Goal: Task Accomplishment & Management: Use online tool/utility

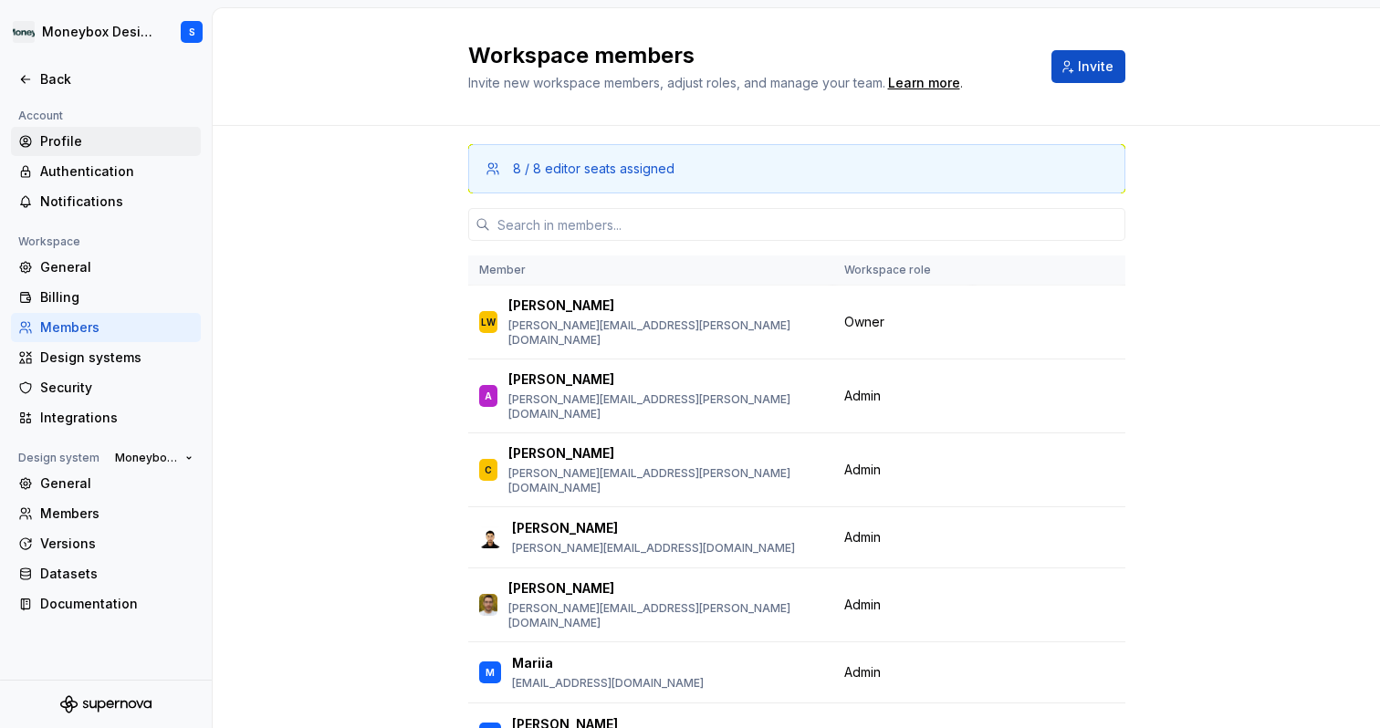
click at [114, 145] on div "Profile" at bounding box center [116, 141] width 153 height 18
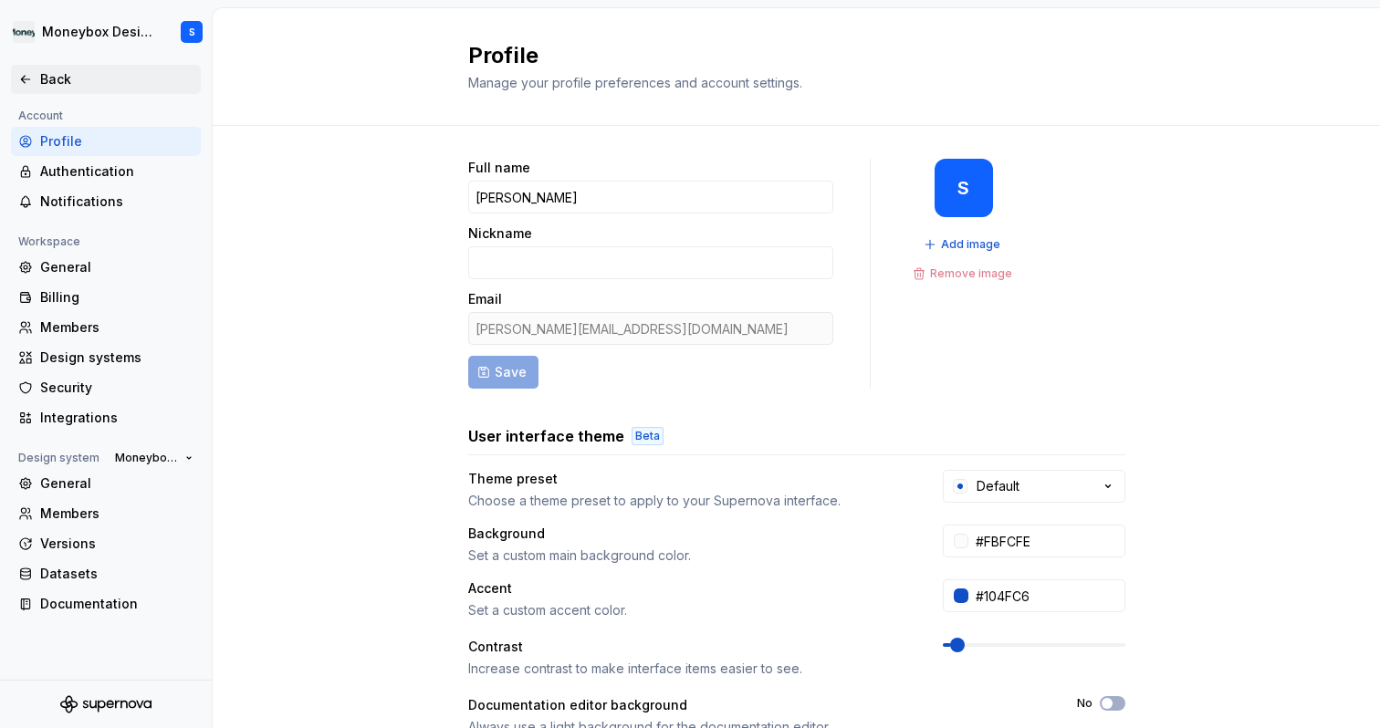
click at [112, 80] on div "Back" at bounding box center [116, 79] width 153 height 18
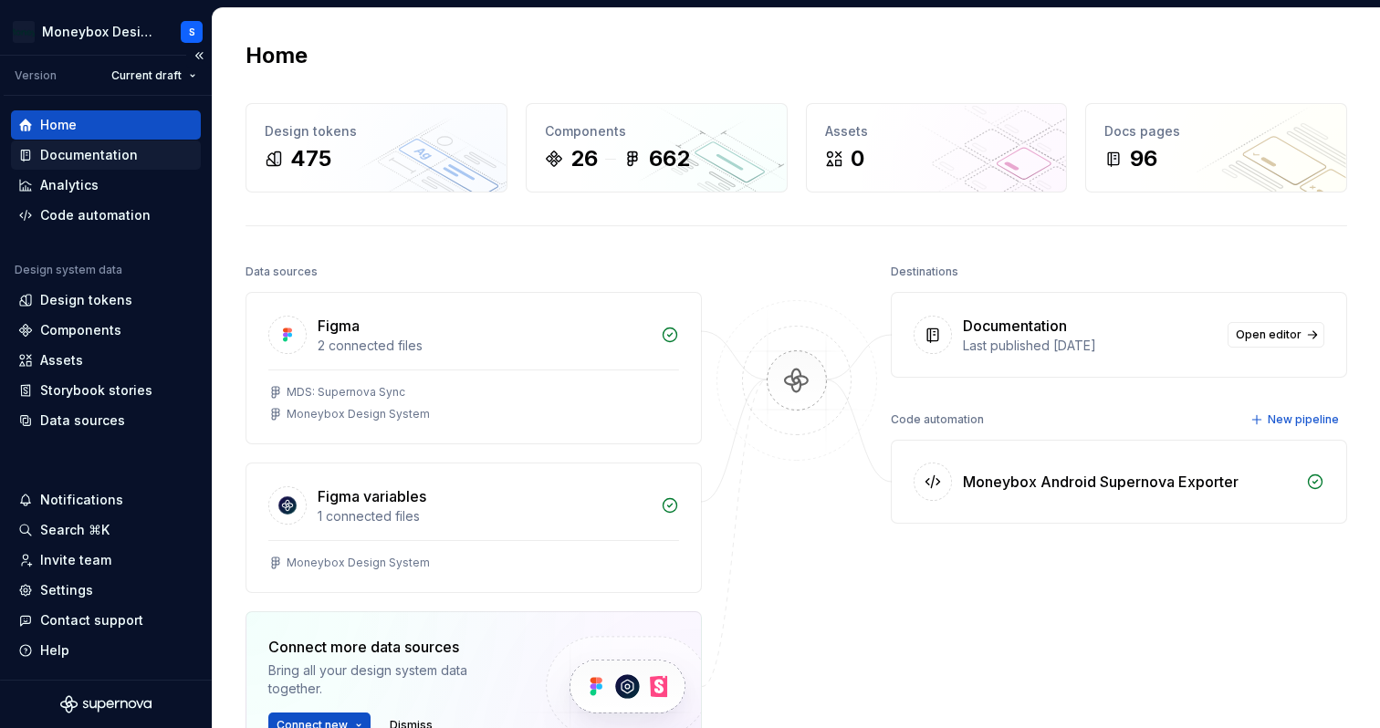
click at [151, 155] on div "Documentation" at bounding box center [105, 155] width 175 height 18
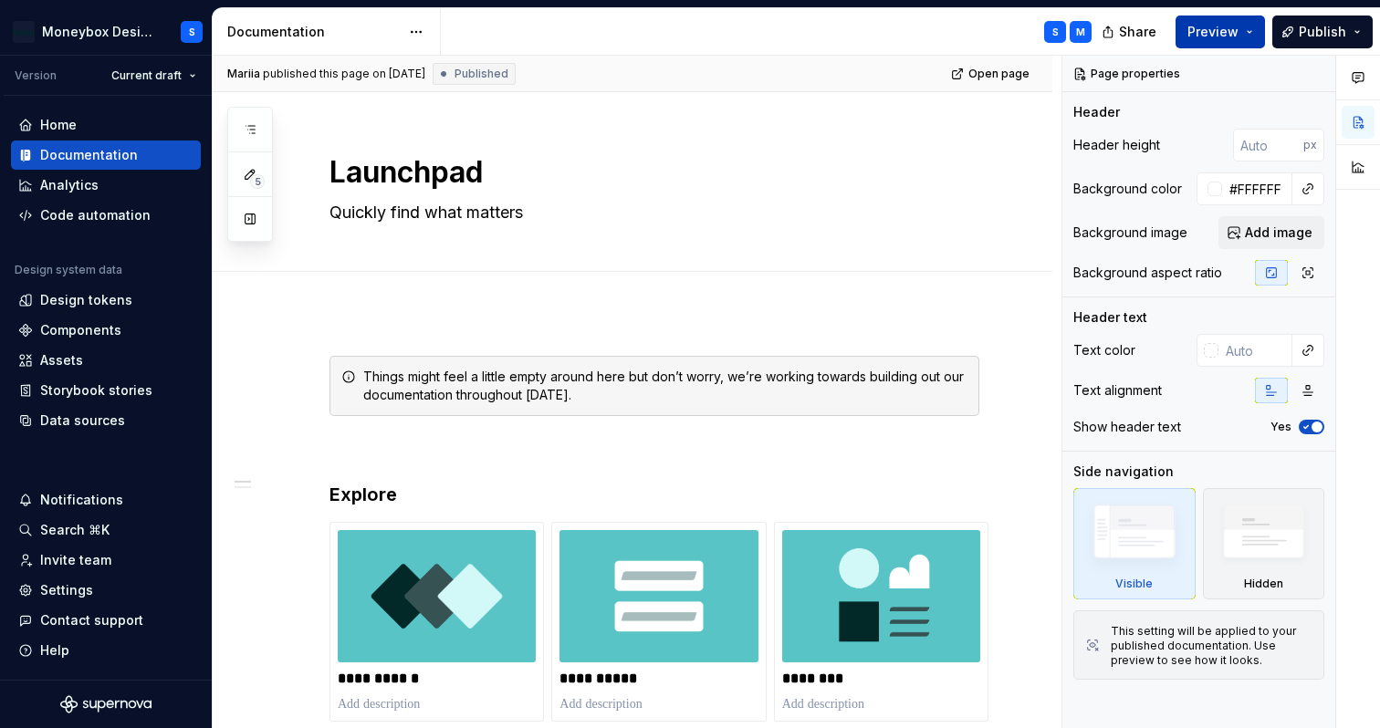
click at [1218, 33] on span "Preview" at bounding box center [1212, 32] width 51 height 18
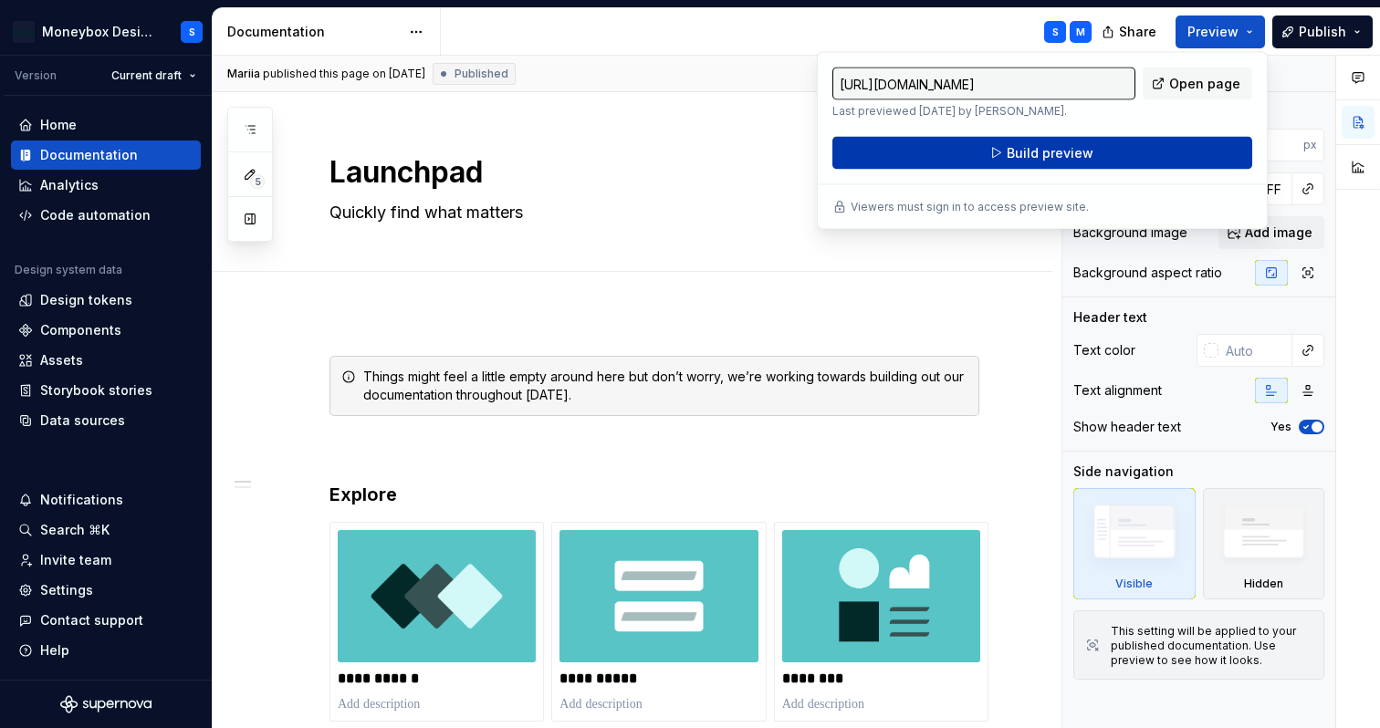
click at [1092, 151] on button "Build preview" at bounding box center [1042, 153] width 420 height 33
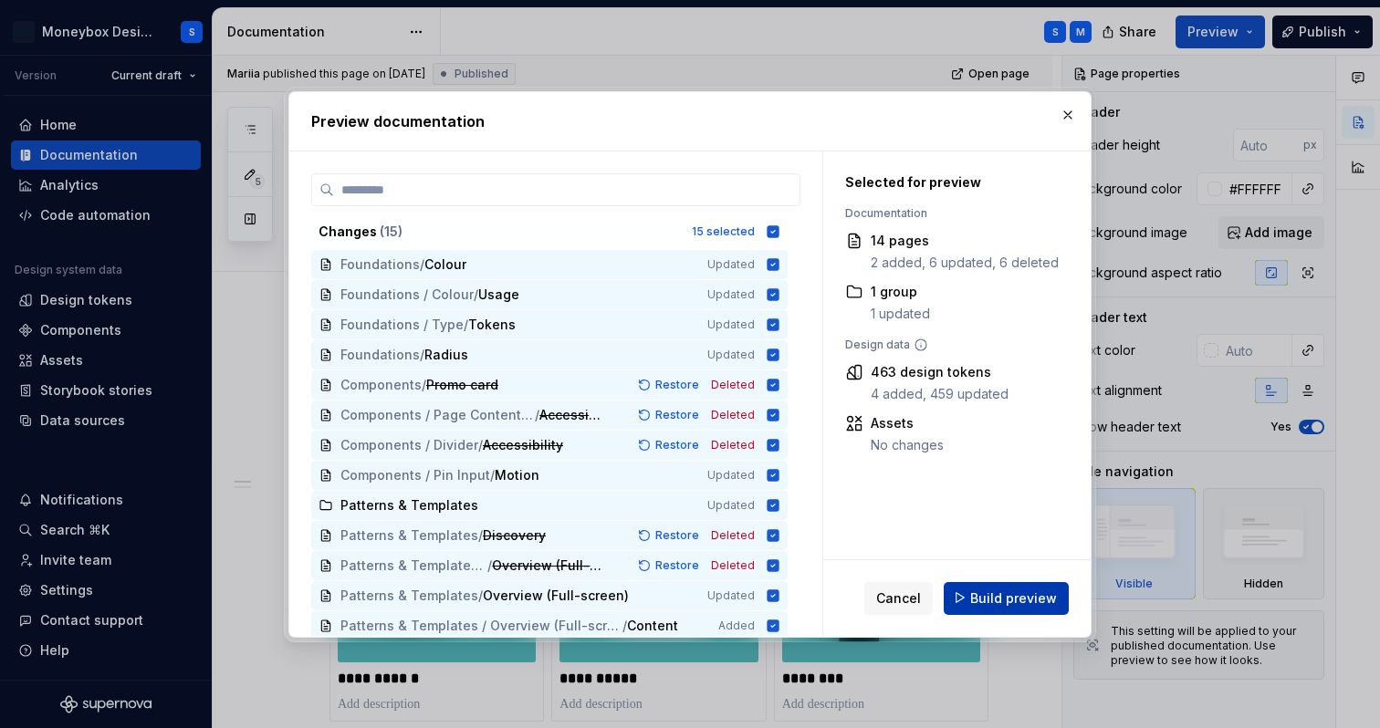
click at [979, 599] on span "Build preview" at bounding box center [1013, 598] width 87 height 18
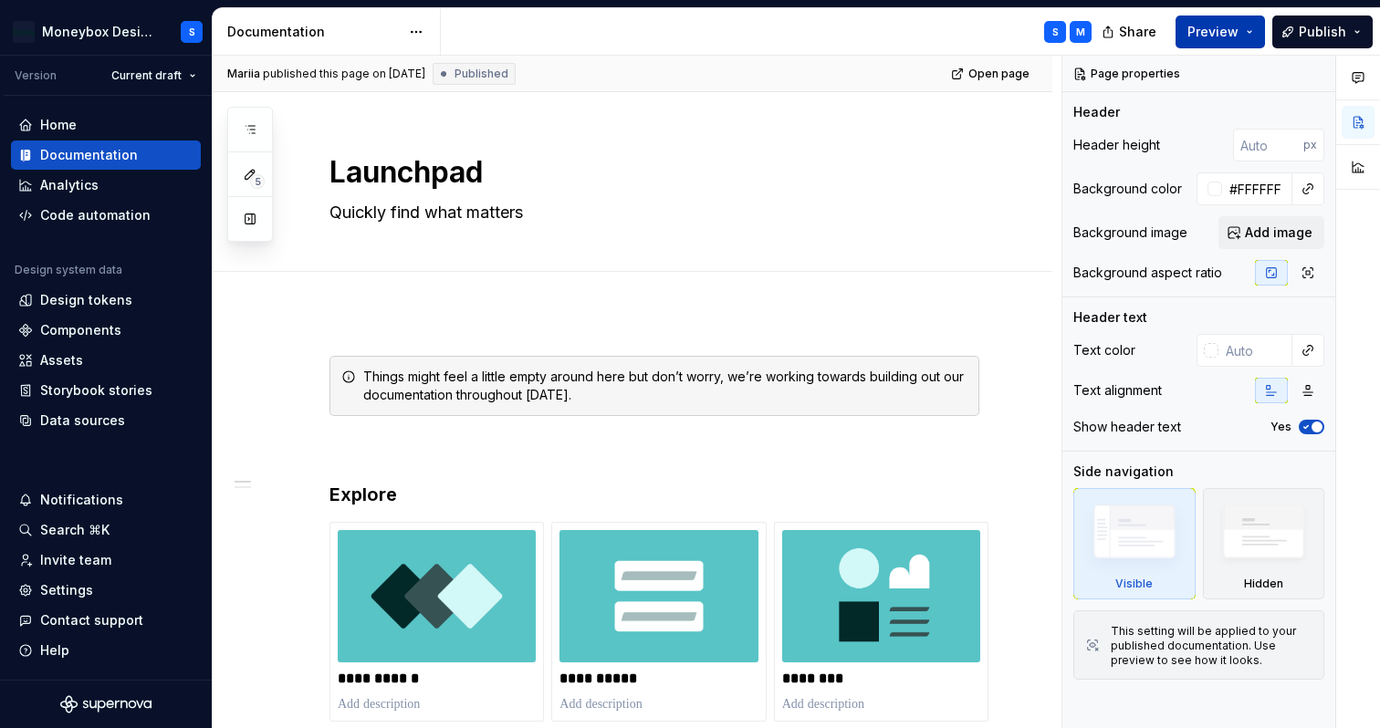
click at [1230, 34] on span "Preview" at bounding box center [1212, 32] width 51 height 18
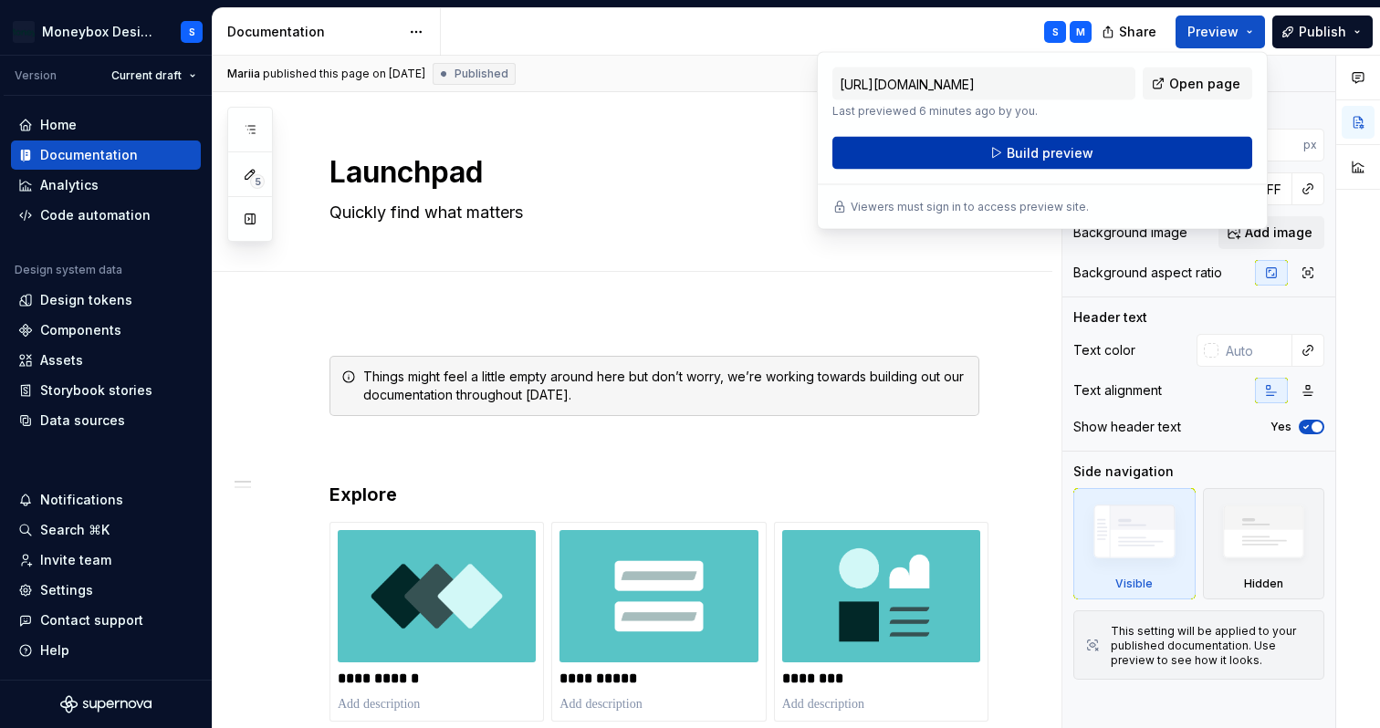
click at [1045, 156] on span "Build preview" at bounding box center [1050, 153] width 87 height 18
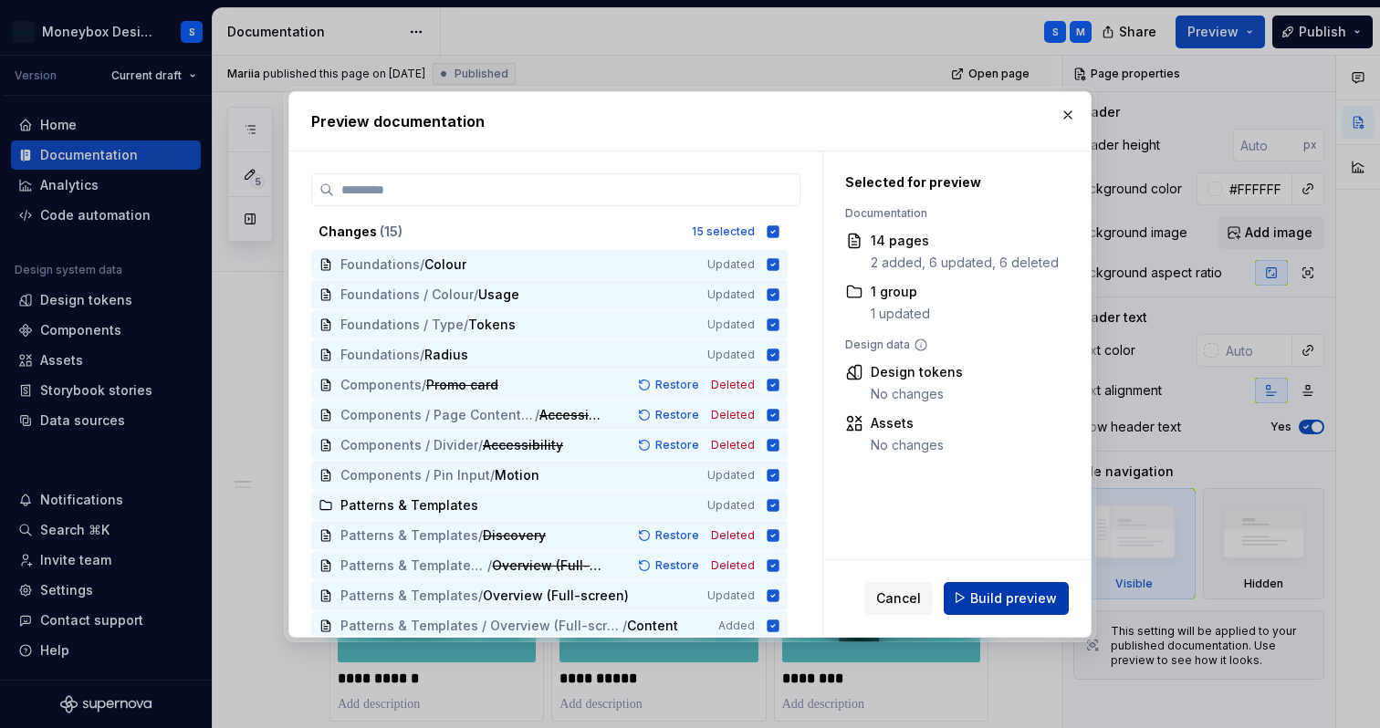
click at [987, 595] on span "Build preview" at bounding box center [1013, 598] width 87 height 18
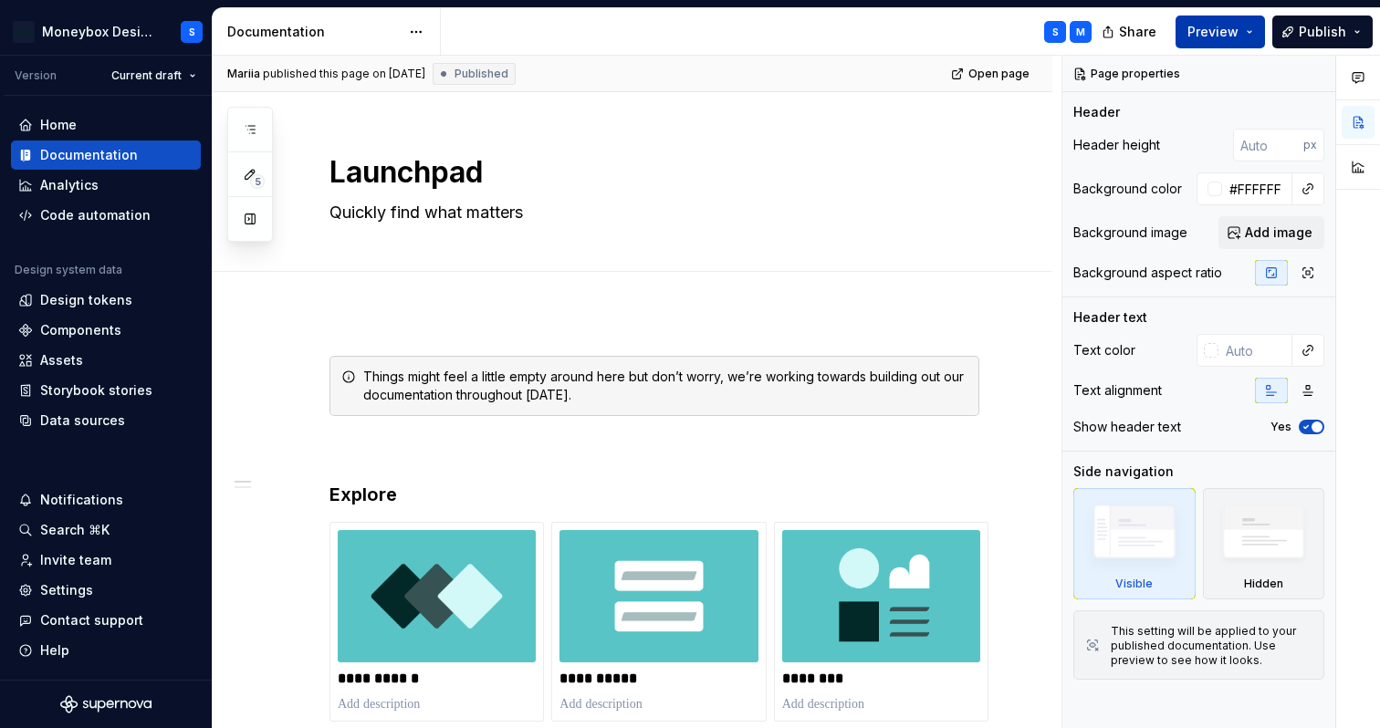
click at [1203, 39] on span "Preview" at bounding box center [1212, 32] width 51 height 18
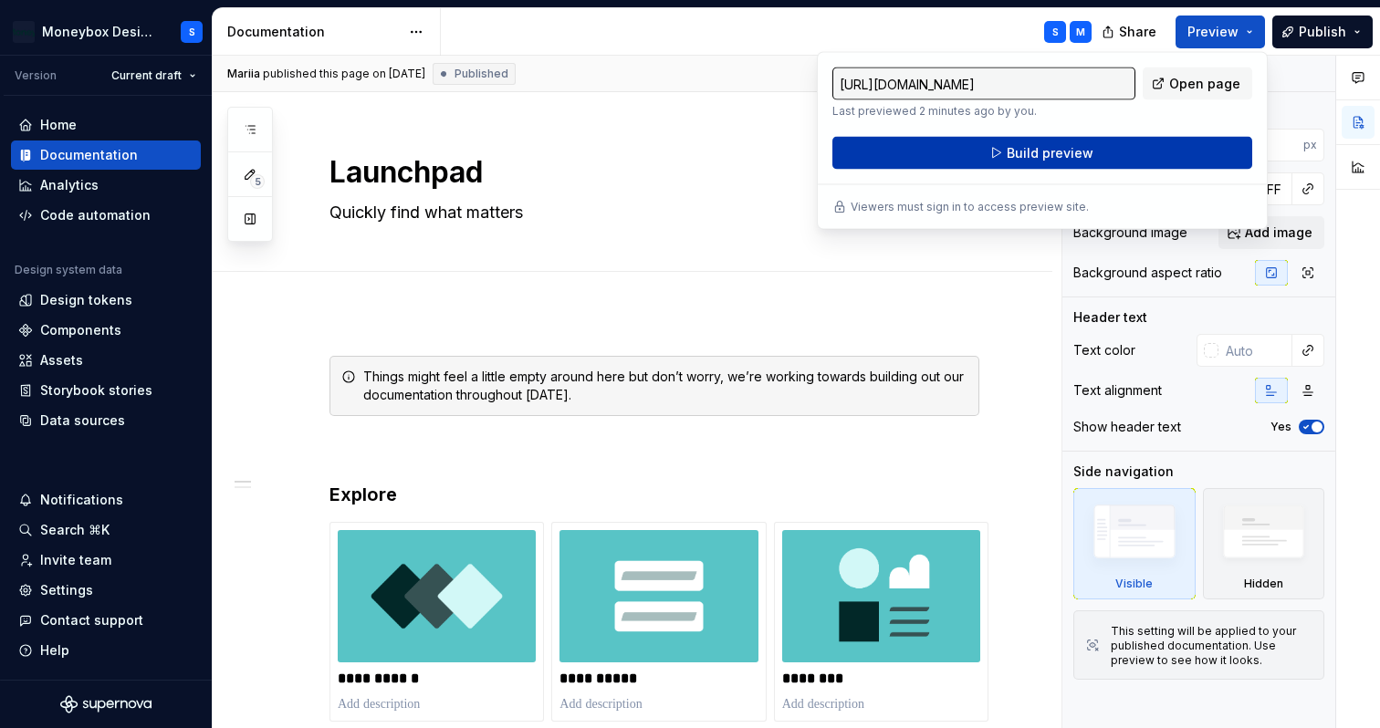
click at [1083, 162] on span "Build preview" at bounding box center [1050, 153] width 87 height 18
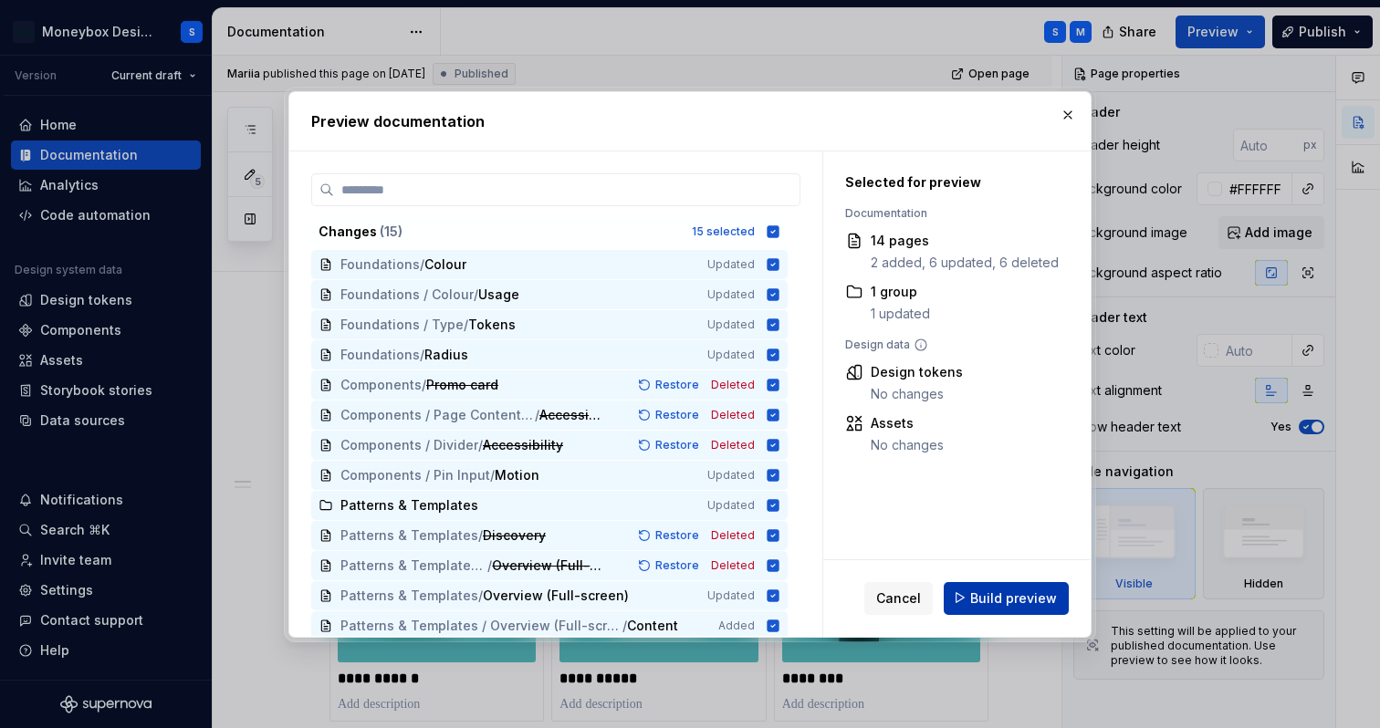
click at [1019, 586] on button "Build preview" at bounding box center [1006, 597] width 125 height 33
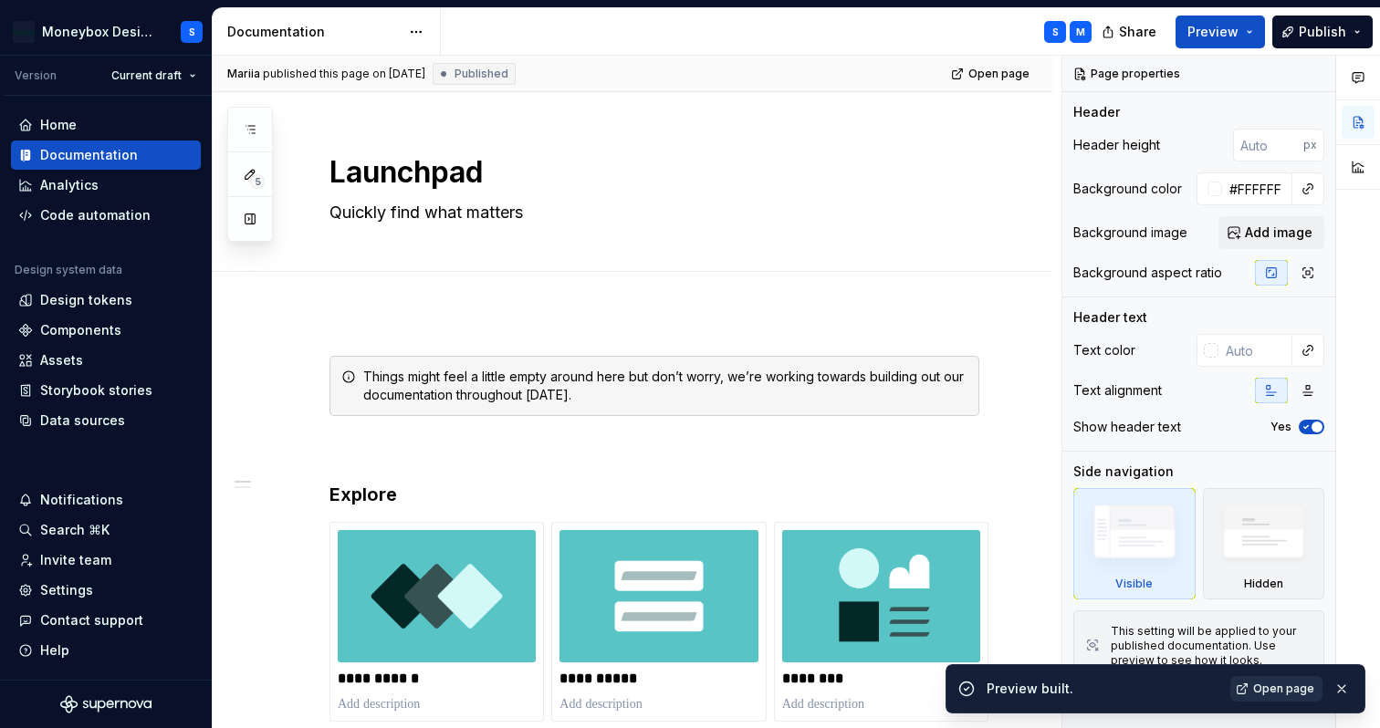
click at [1262, 688] on span "Open page" at bounding box center [1283, 689] width 61 height 15
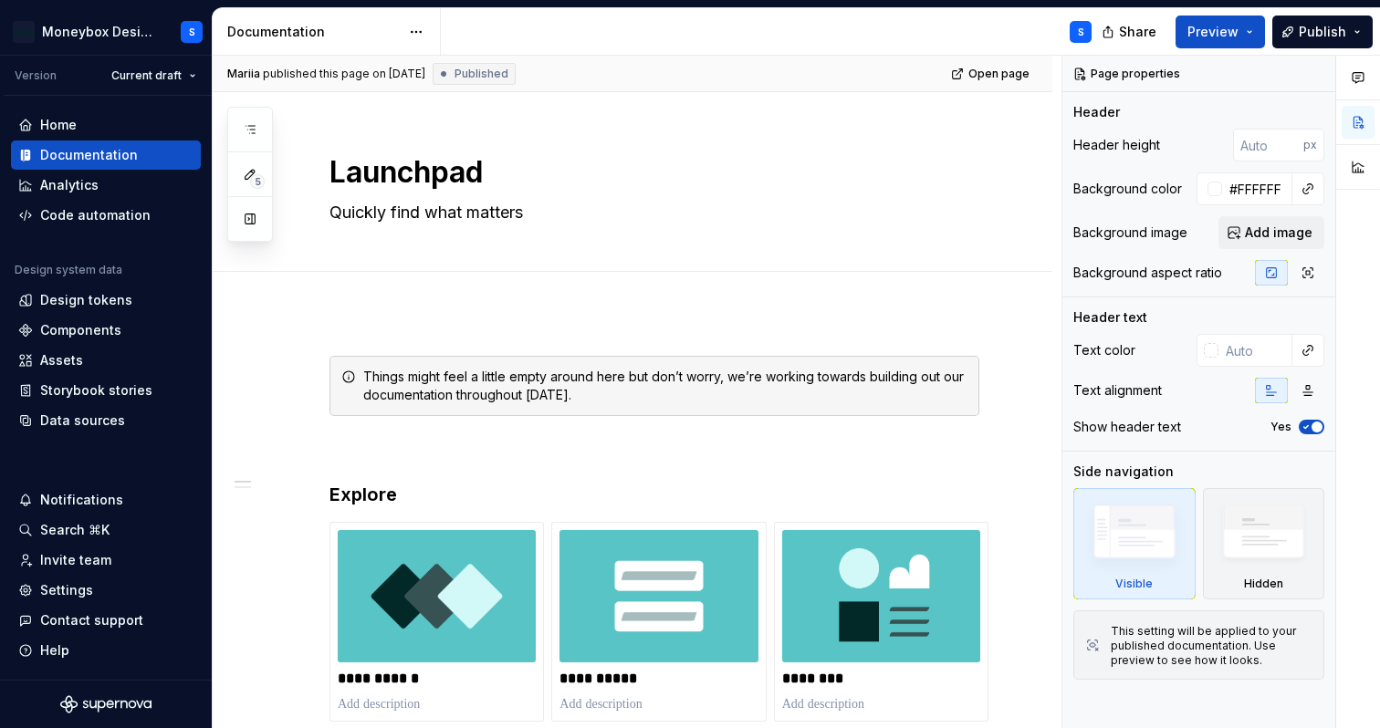
type textarea "*"
